Goal: Communication & Community: Connect with others

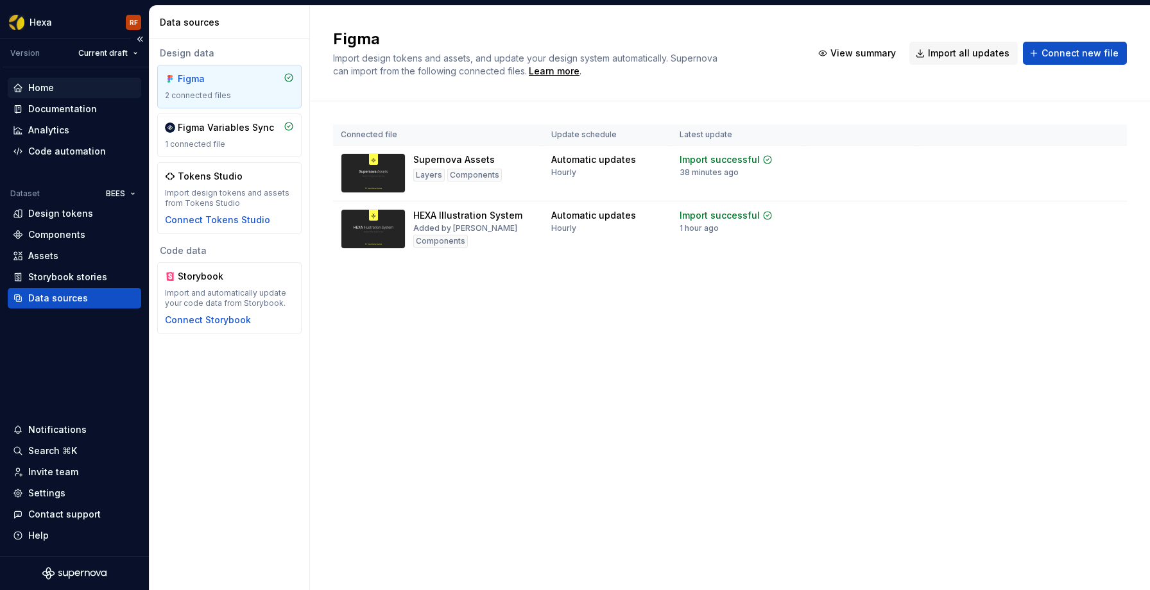
click at [51, 88] on div "Home" at bounding box center [41, 87] width 26 height 13
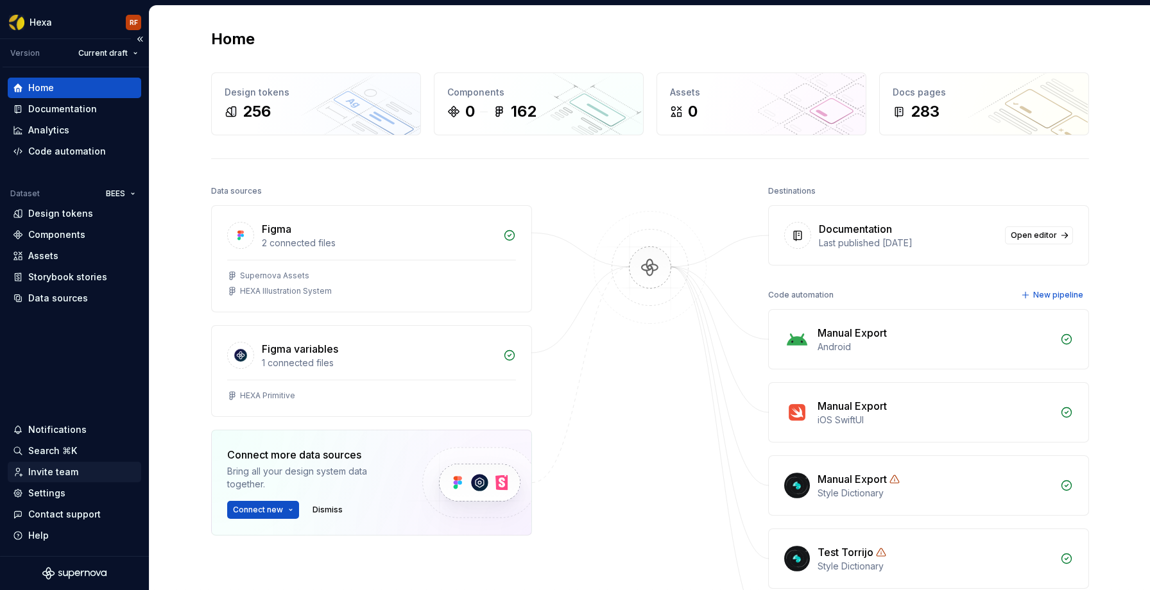
click at [56, 475] on div "Invite team" at bounding box center [53, 472] width 50 height 13
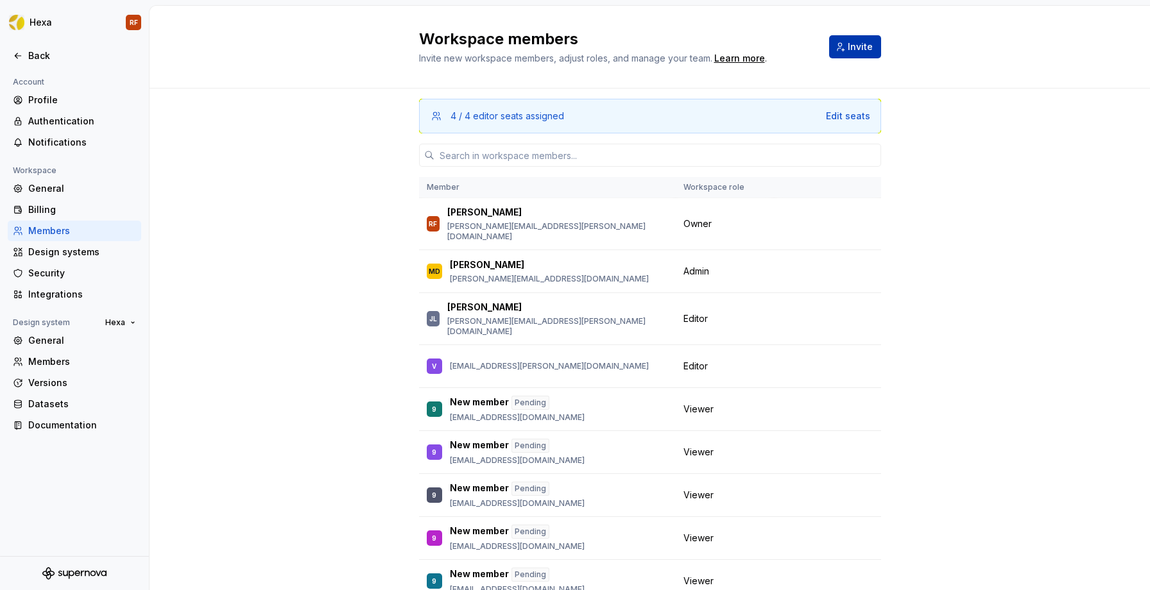
click at [844, 55] on button "Invite" at bounding box center [855, 46] width 52 height 23
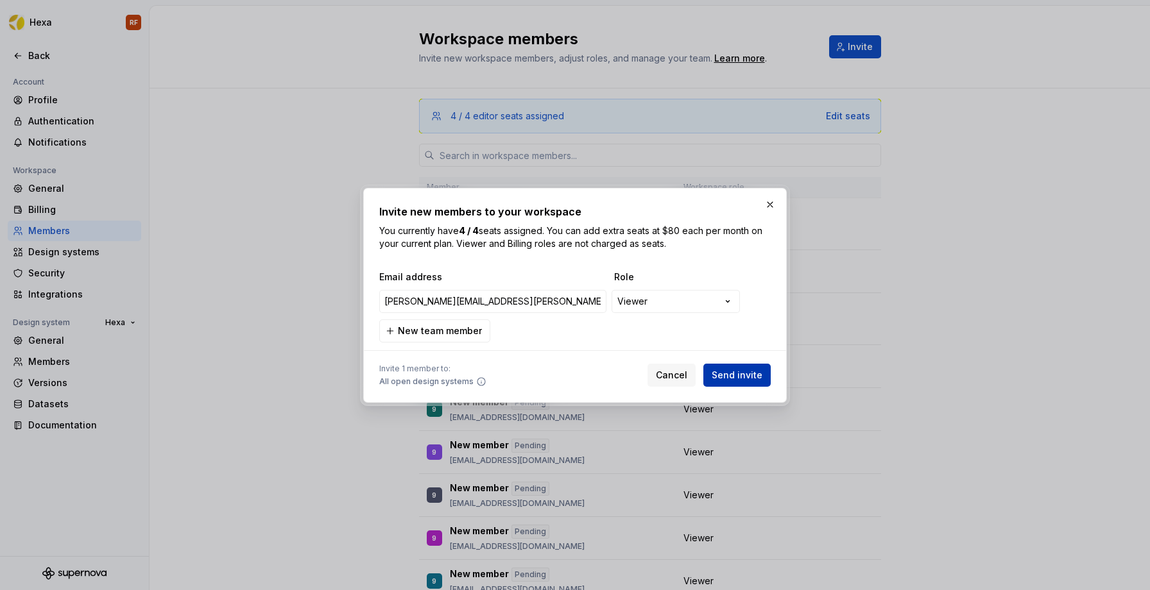
click at [729, 373] on span "Send invite" at bounding box center [737, 375] width 51 height 13
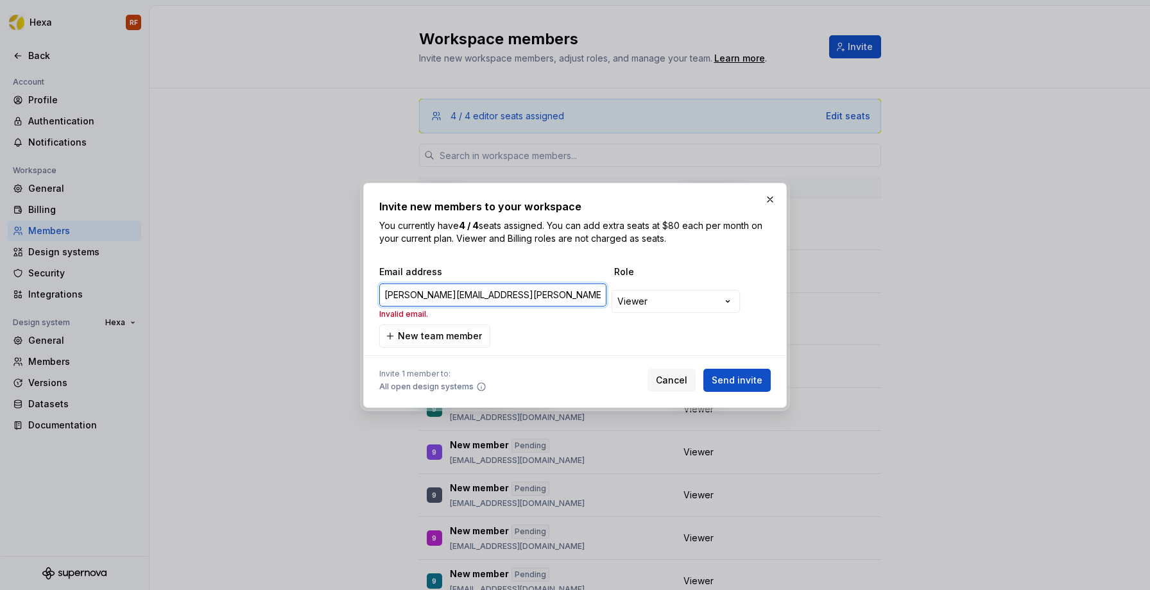
click at [416, 296] on input "[PERSON_NAME][EMAIL_ADDRESS][PERSON_NAME][DOMAIN_NAME]" at bounding box center [492, 295] width 227 height 23
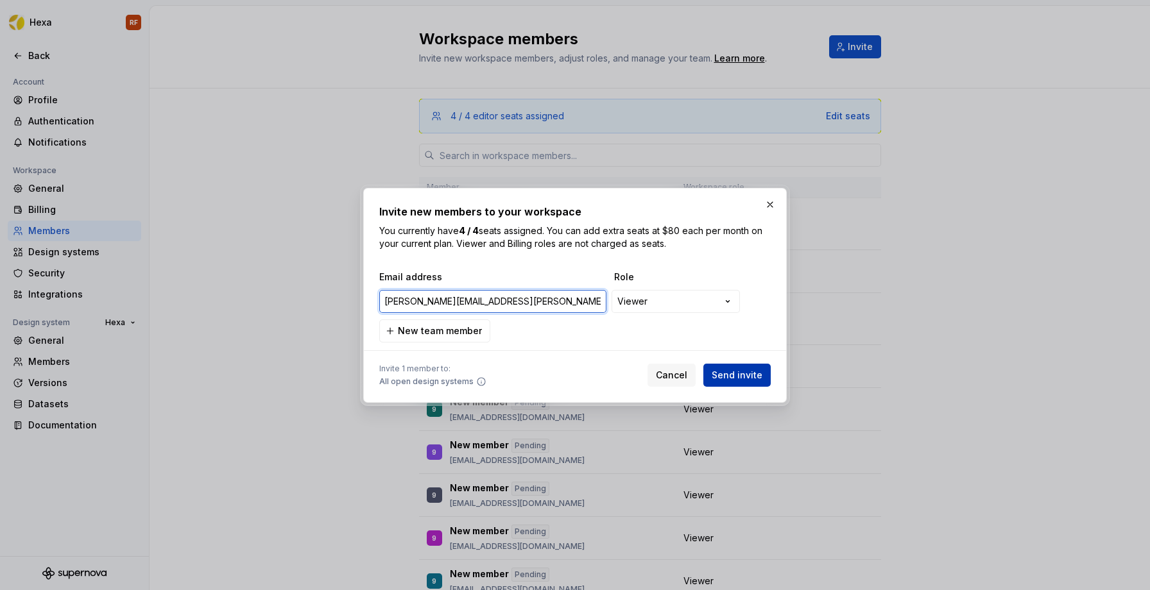
type input "[PERSON_NAME][EMAIL_ADDRESS][PERSON_NAME][DOMAIN_NAME]"
click at [756, 373] on span "Send invite" at bounding box center [737, 375] width 51 height 13
